Goal: Navigation & Orientation: Find specific page/section

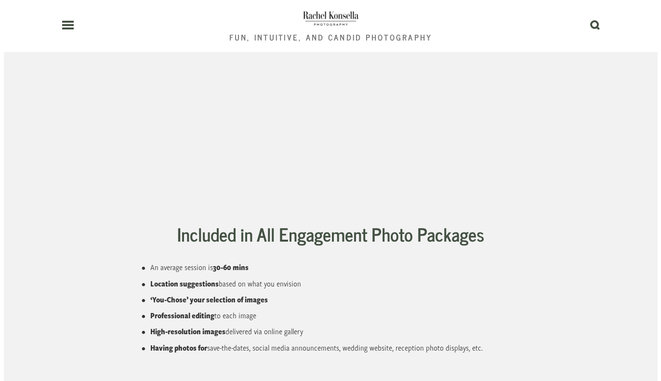
scroll to position [2164, 0]
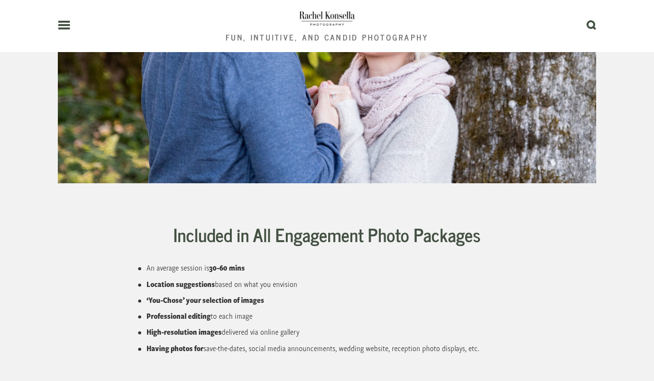
click at [66, 25] on use at bounding box center [64, 25] width 12 height 7
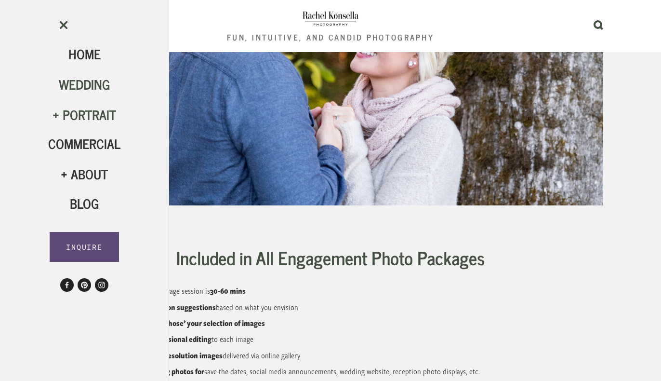
click at [78, 87] on span "Wedding" at bounding box center [85, 83] width 52 height 21
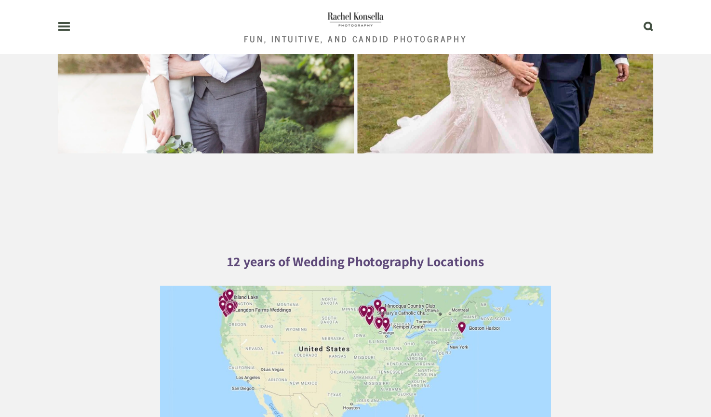
scroll to position [1688, 0]
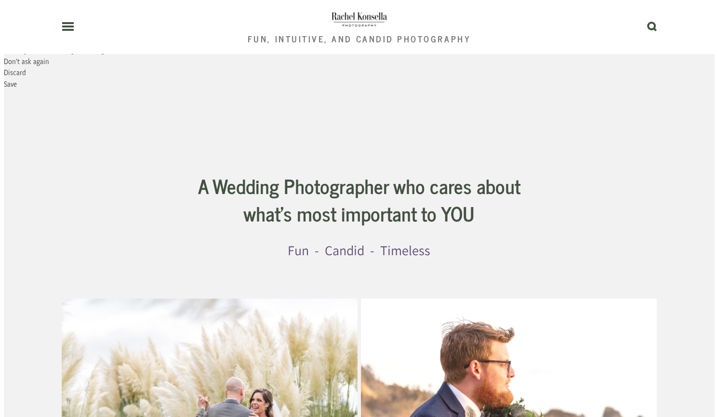
scroll to position [0, 0]
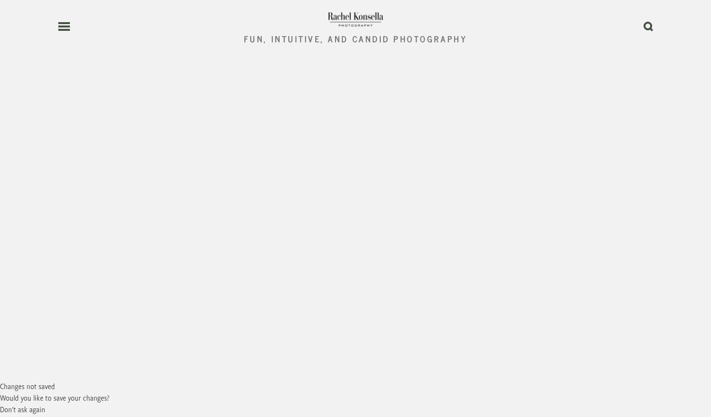
click at [66, 34] on header "Fun, Intuitive, and Candid Photography 0" at bounding box center [355, 26] width 595 height 53
click at [66, 27] on use at bounding box center [64, 26] width 12 height 7
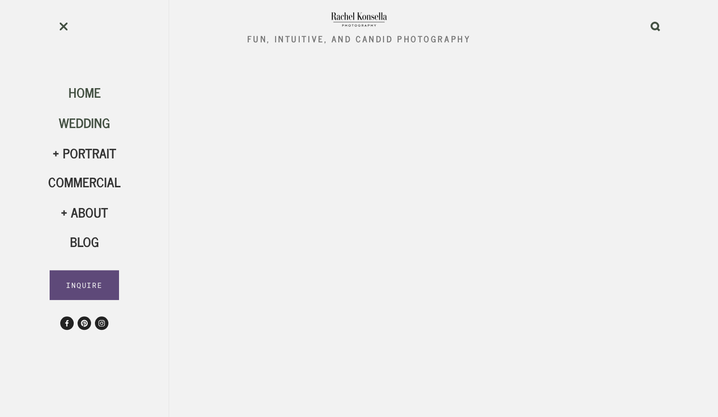
click at [93, 97] on span "Home" at bounding box center [84, 91] width 32 height 21
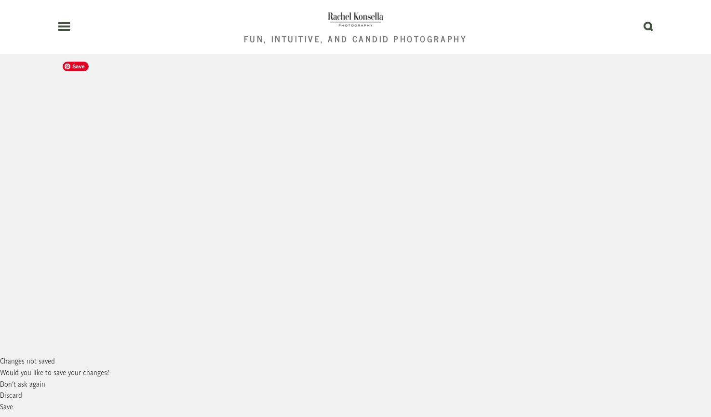
scroll to position [65, 0]
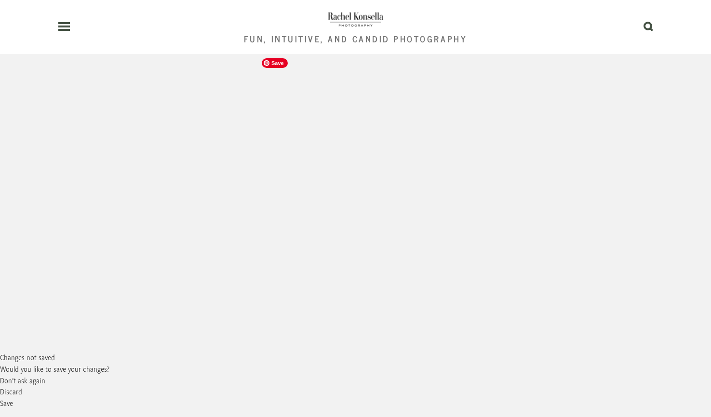
scroll to position [67, 0]
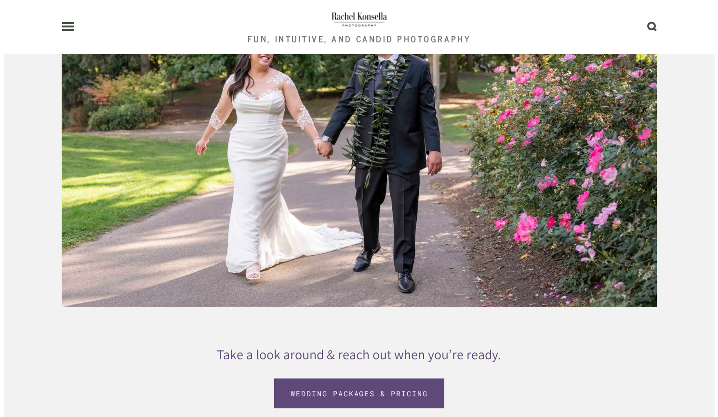
scroll to position [2044, 0]
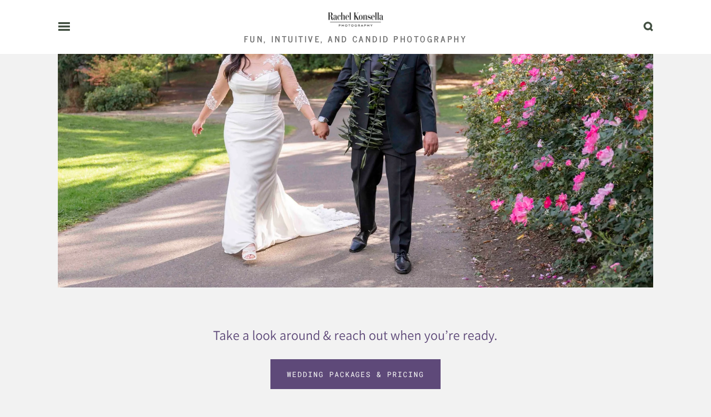
click at [62, 31] on header "Fun, Intuitive, and Candid Photography 0" at bounding box center [355, 27] width 595 height 54
click at [63, 27] on icon at bounding box center [64, 26] width 13 height 9
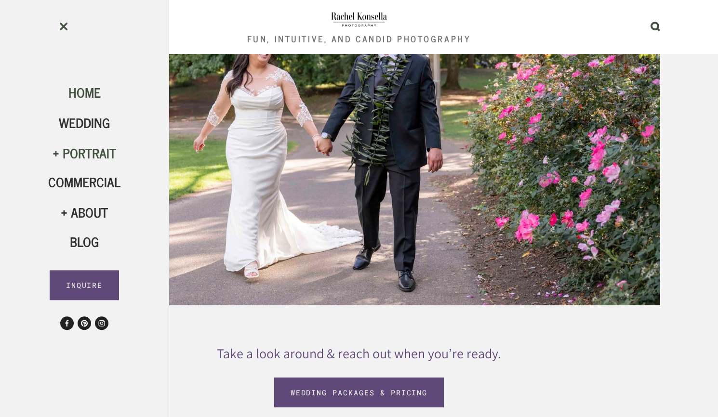
click at [65, 156] on div "Portrait" at bounding box center [84, 153] width 72 height 16
click at [77, 213] on span "Family" at bounding box center [85, 207] width 38 height 21
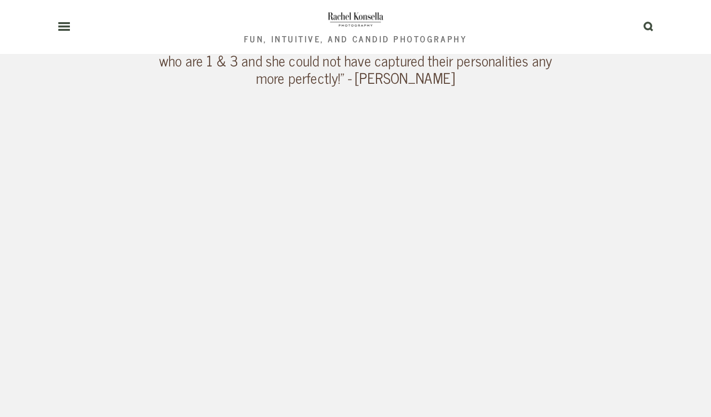
scroll to position [1604, 0]
